Goal: Task Accomplishment & Management: Manage account settings

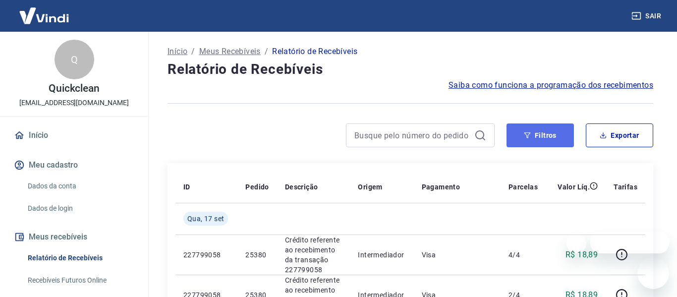
click at [536, 133] on button "Filtros" at bounding box center [539, 135] width 67 height 24
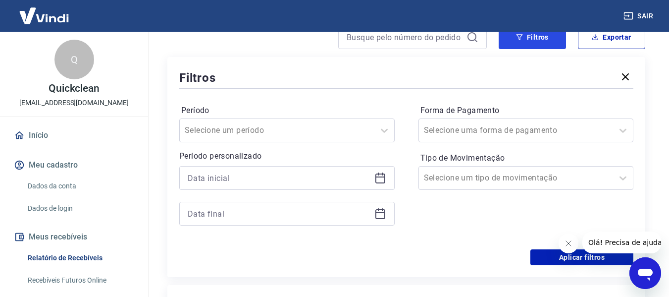
scroll to position [99, 0]
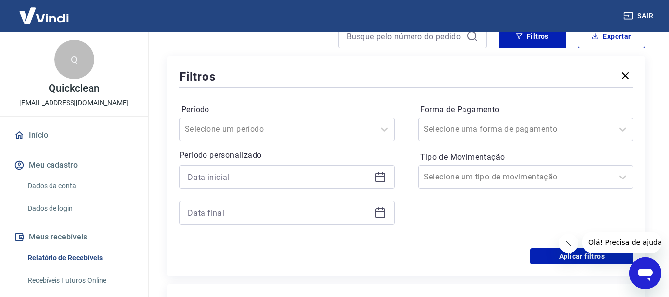
click at [376, 176] on icon at bounding box center [380, 175] width 10 height 1
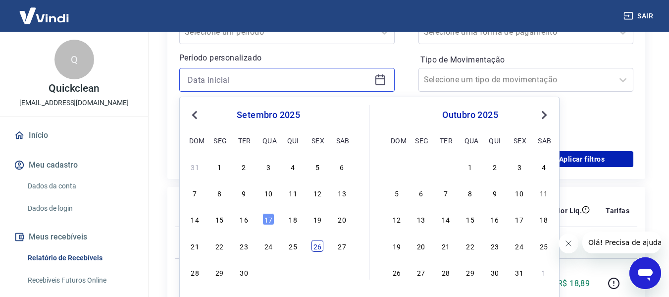
scroll to position [198, 0]
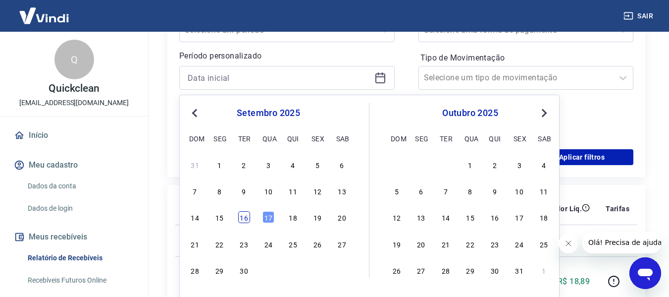
click at [246, 217] on div "16" at bounding box center [244, 217] width 12 height 12
type input "[DATE]"
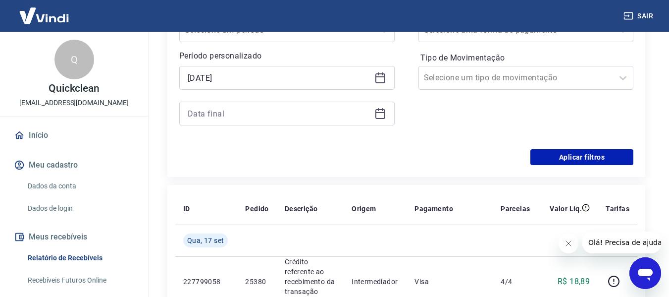
click at [376, 117] on icon at bounding box center [380, 113] width 12 height 12
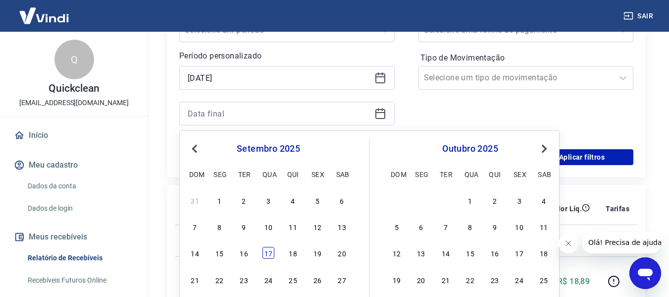
click at [267, 255] on div "17" at bounding box center [269, 253] width 12 height 12
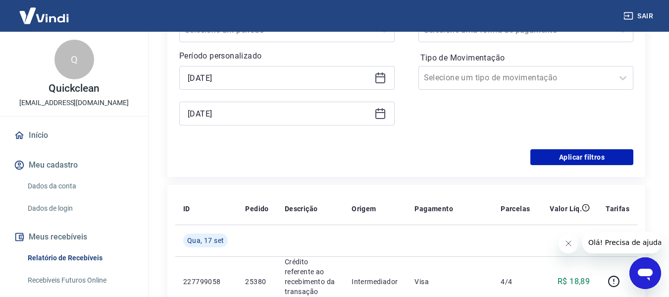
type input "[DATE]"
click at [583, 153] on button "Aplicar filtros" at bounding box center [581, 157] width 103 height 16
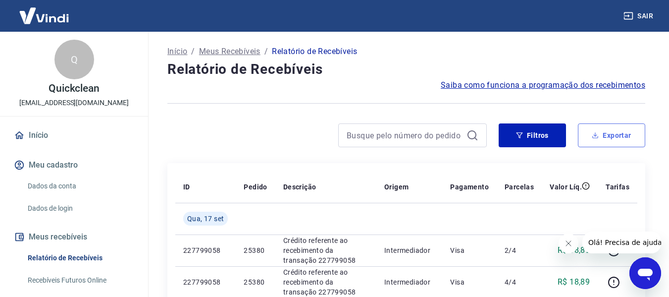
click at [602, 137] on button "Exportar" at bounding box center [611, 135] width 67 height 24
type input "[DATE]"
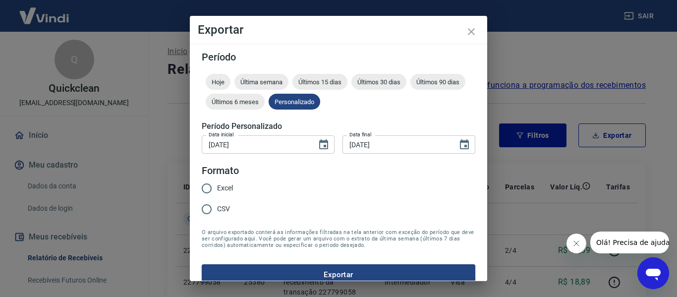
click at [212, 186] on input "Excel" at bounding box center [206, 188] width 21 height 21
radio input "true"
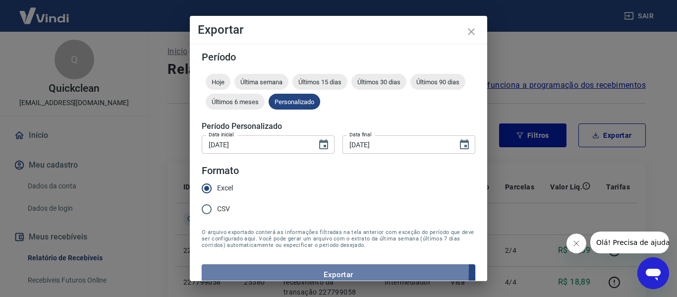
click at [234, 268] on button "Exportar" at bounding box center [338, 274] width 273 height 21
